Goal: Task Accomplishment & Management: Complete application form

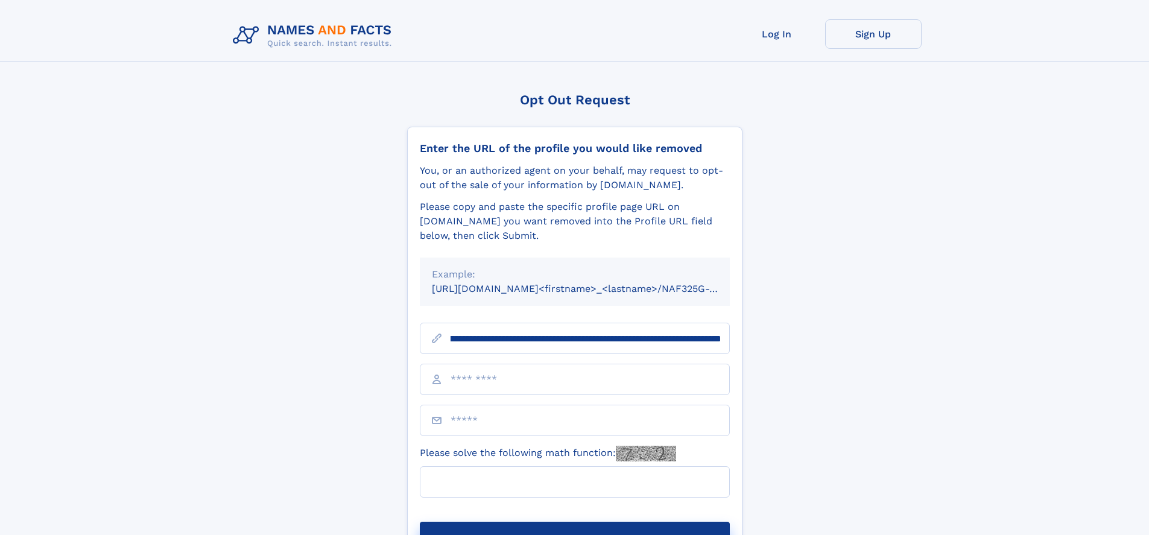
scroll to position [0, 141]
type input "**********"
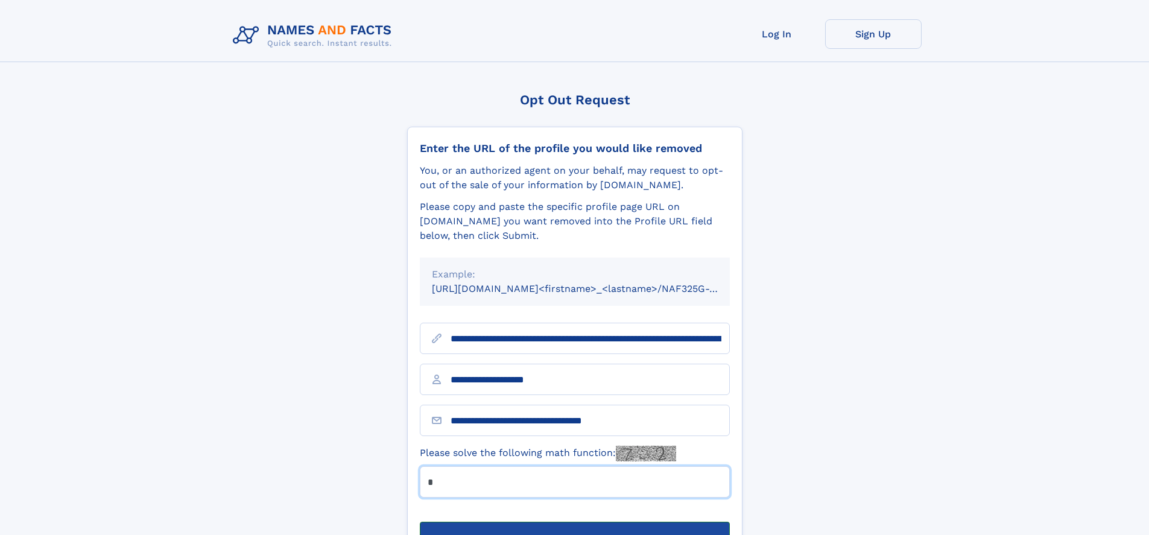
type input "*"
click at [574, 522] on button "Submit Opt Out Request" at bounding box center [575, 541] width 310 height 39
